Goal: Task Accomplishment & Management: Manage account settings

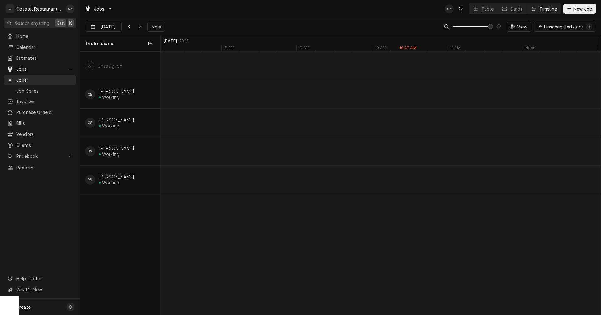
scroll to position [0, 8727]
click at [308, 181] on div "Refrigeration" at bounding box center [315, 180] width 65 height 5
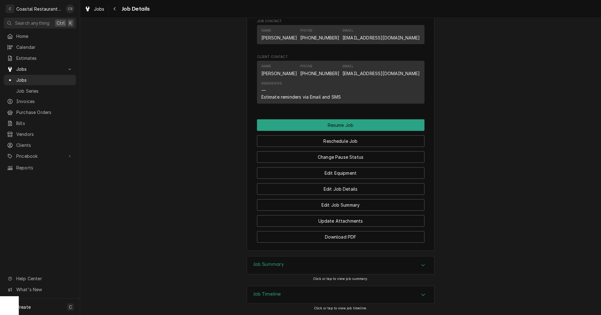
scroll to position [532, 0]
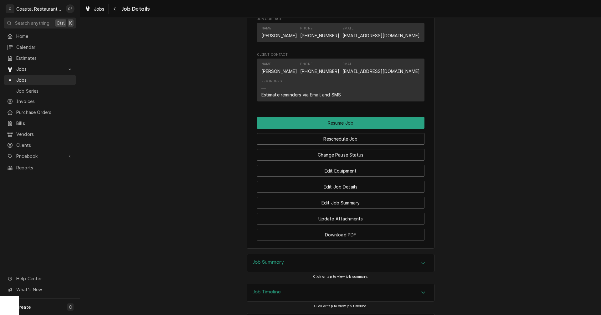
click at [274, 265] on h3 "Job Summary" at bounding box center [268, 262] width 31 height 6
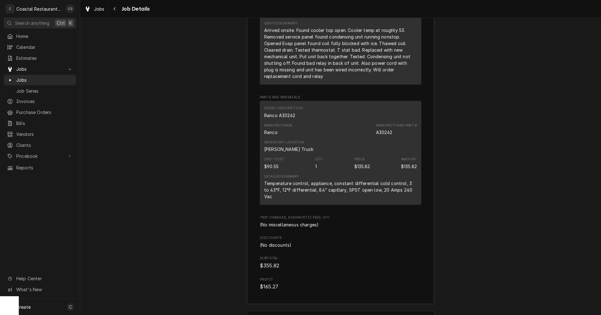
scroll to position [843, 0]
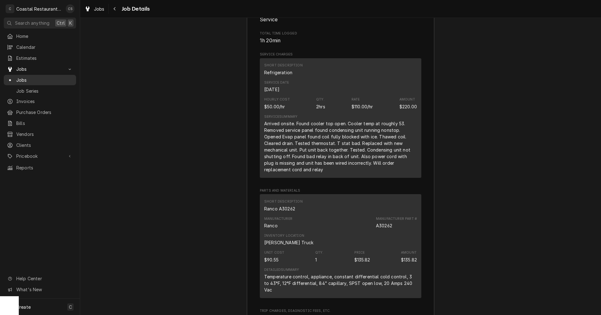
click at [29, 78] on span "Jobs" at bounding box center [44, 80] width 57 height 7
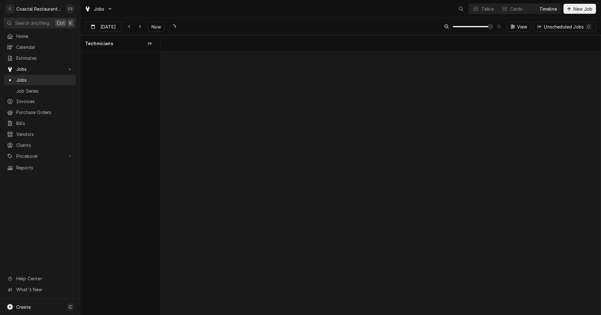
scroll to position [0, 8727]
